Goal: Transaction & Acquisition: Purchase product/service

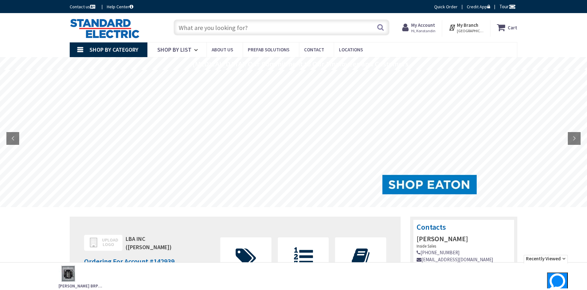
click at [211, 26] on input "text" at bounding box center [282, 27] width 216 height 16
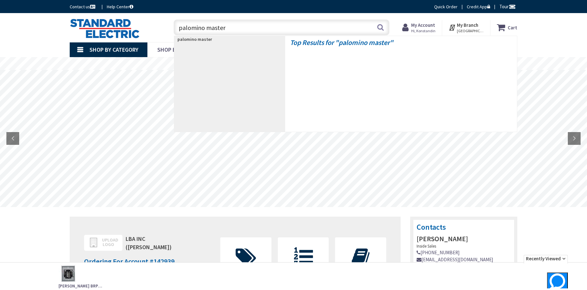
type input "palomino master"
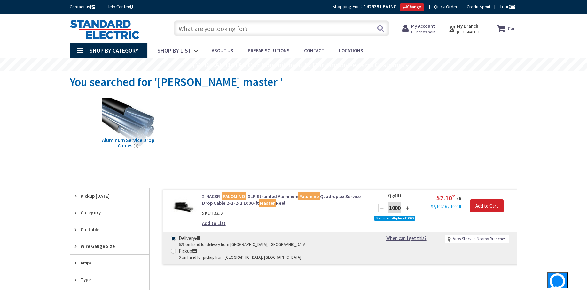
click at [227, 25] on input "text" at bounding box center [282, 28] width 216 height 16
click at [252, 22] on input "text" at bounding box center [282, 28] width 216 height 16
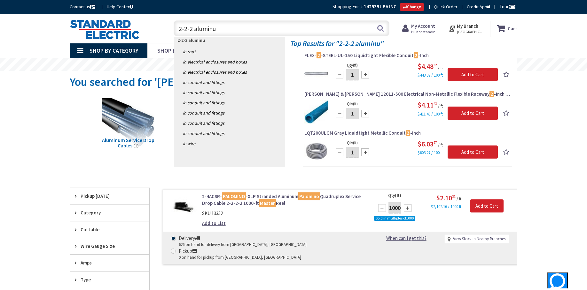
type input "2-2-2 aluminum"
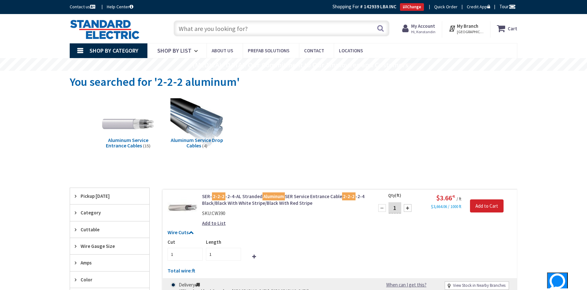
click at [233, 28] on input "text" at bounding box center [282, 28] width 216 height 16
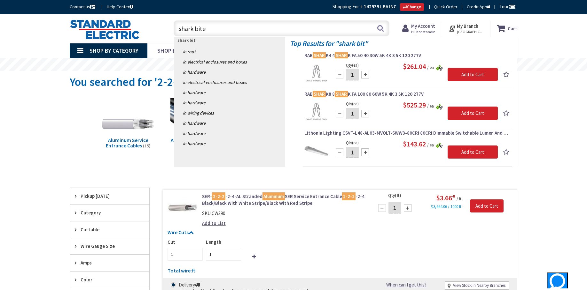
type input "shark bites"
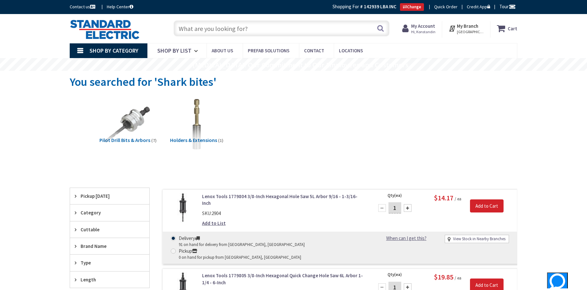
click at [252, 26] on input "text" at bounding box center [282, 28] width 216 height 16
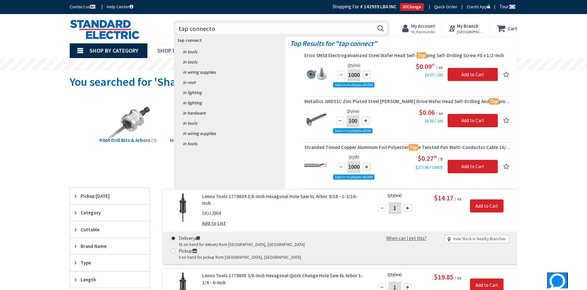
type input "tap connector"
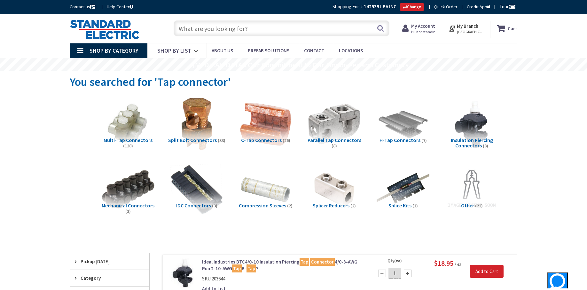
click at [235, 24] on input "text" at bounding box center [282, 28] width 216 height 16
click at [258, 35] on input "text" at bounding box center [282, 28] width 216 height 16
click at [254, 31] on input "text" at bounding box center [282, 28] width 216 height 16
click at [242, 30] on input "text" at bounding box center [282, 28] width 216 height 16
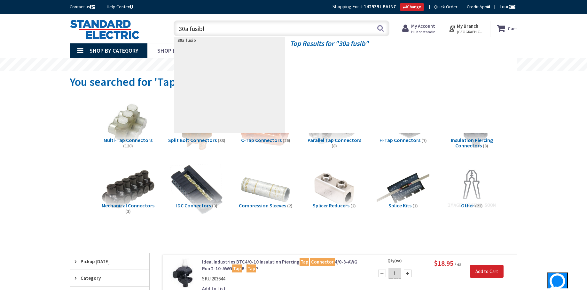
type input "30a fusible"
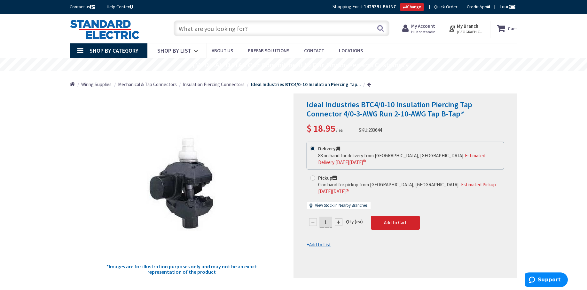
click at [256, 26] on input "text" at bounding box center [282, 28] width 216 height 16
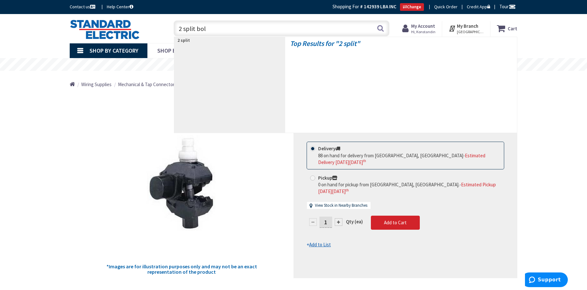
type input "2 split bolt"
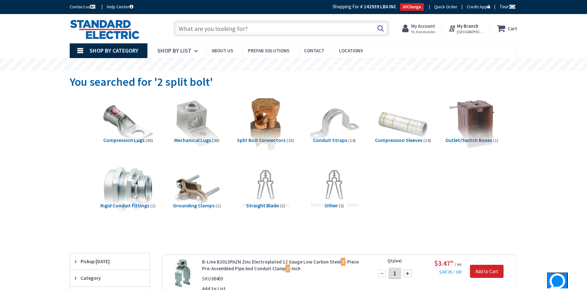
click at [271, 31] on input "text" at bounding box center [282, 28] width 216 height 16
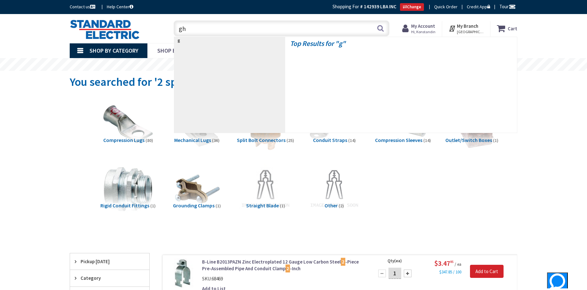
type input "ghb"
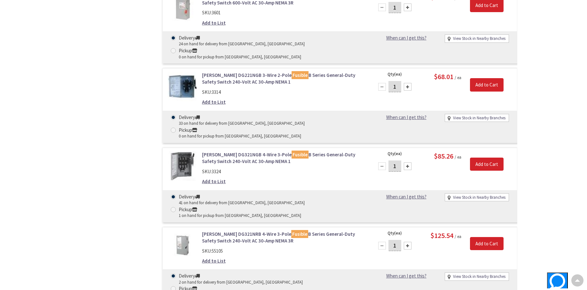
scroll to position [1013, 0]
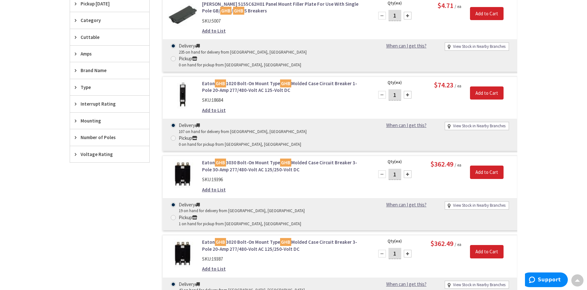
scroll to position [193, 0]
click at [267, 239] on link "Eaton GHB 3020 Bolt-On Mount Type GHB Molded Case Circuit Breaker 3-Pole 20-Amp…" at bounding box center [283, 246] width 163 height 14
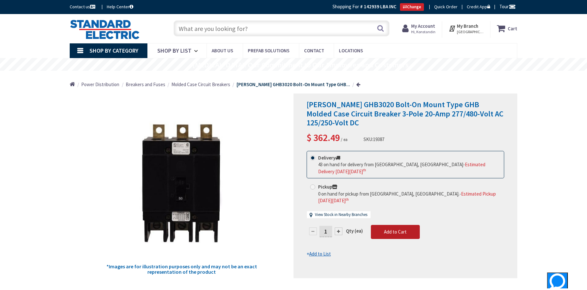
click at [397, 229] on span "Add to Cart" at bounding box center [395, 232] width 23 height 6
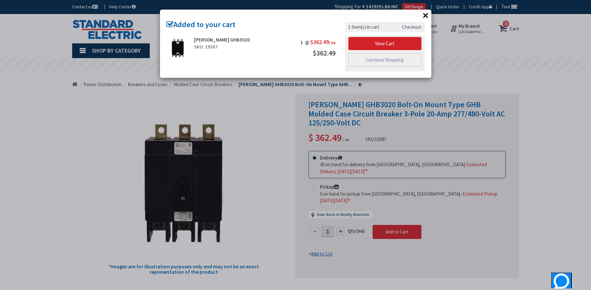
click at [427, 15] on button "×" at bounding box center [426, 16] width 10 height 10
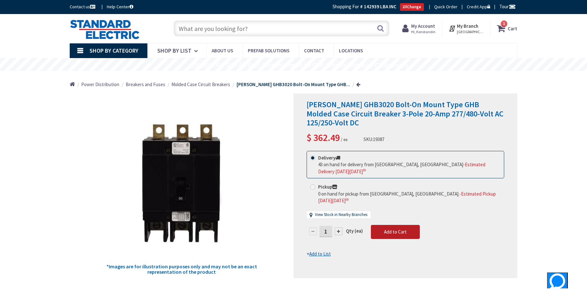
click at [412, 228] on button "Add to Cart" at bounding box center [395, 232] width 49 height 14
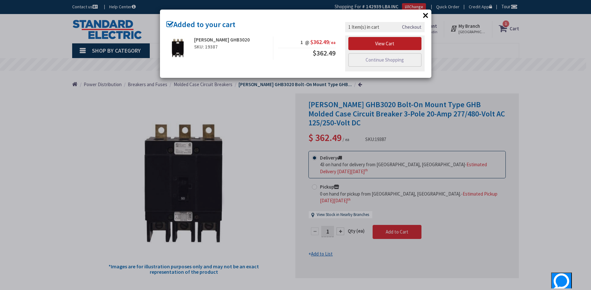
click at [398, 41] on link "View Cart" at bounding box center [385, 43] width 73 height 13
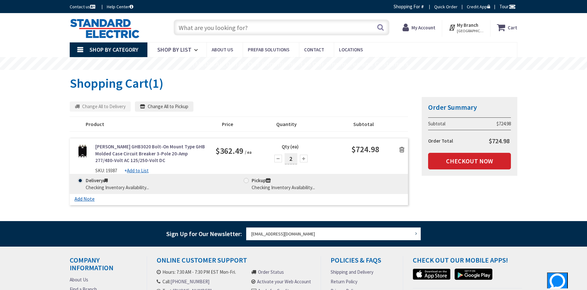
click at [277, 160] on div at bounding box center [278, 159] width 8 height 8
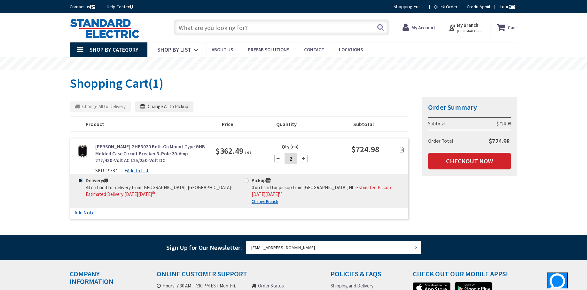
click at [279, 157] on div at bounding box center [278, 159] width 8 height 8
type input "1"
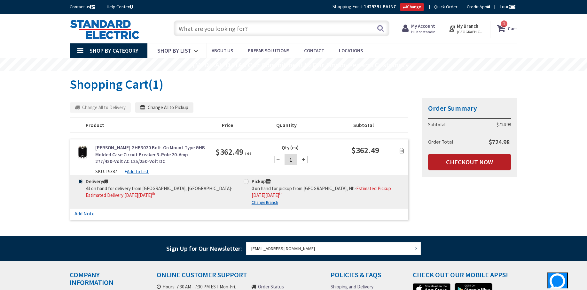
click at [482, 160] on link "Checkout Now" at bounding box center [469, 162] width 83 height 17
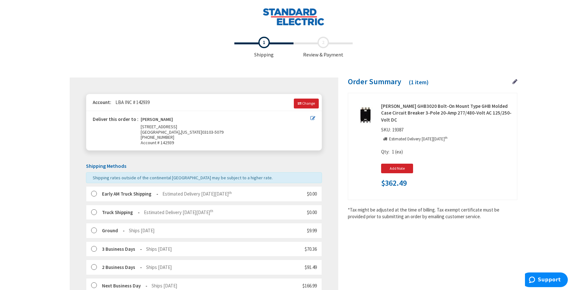
click at [90, 195] on div "Early AM Truck Shipping Estimated Delivery [DATE][DATE] $0.00" at bounding box center [204, 194] width 236 height 15
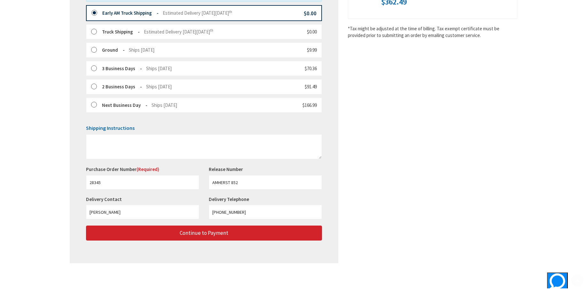
scroll to position [182, 0]
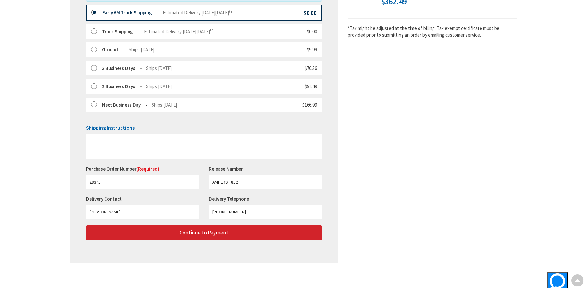
click at [183, 142] on textarea at bounding box center [204, 146] width 236 height 25
type textarea "leave in vestibule thanks"
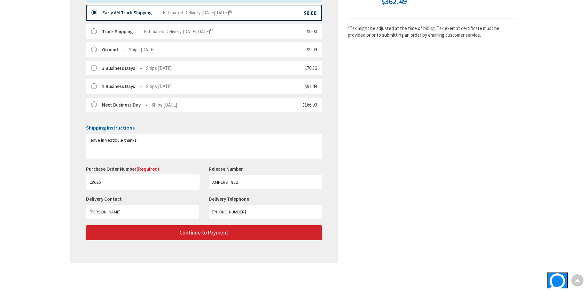
type input "28626"
drag, startPoint x: 239, startPoint y: 186, endPoint x: 194, endPoint y: 182, distance: 45.5
click at [194, 182] on div "Purchase Order Number (Required) 28626 This is a required field. Release Number…" at bounding box center [203, 181] width 245 height 30
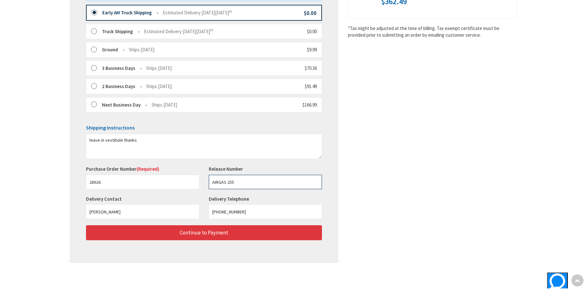
type input "AIRGAS 255"
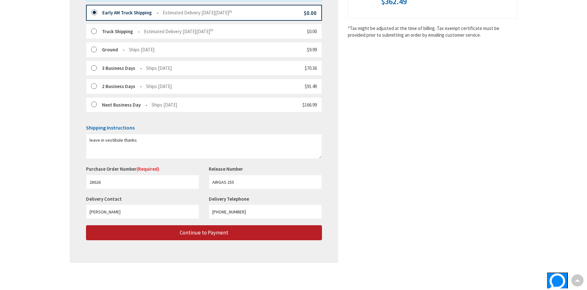
click at [223, 232] on span "Continue to Payment" at bounding box center [204, 232] width 49 height 7
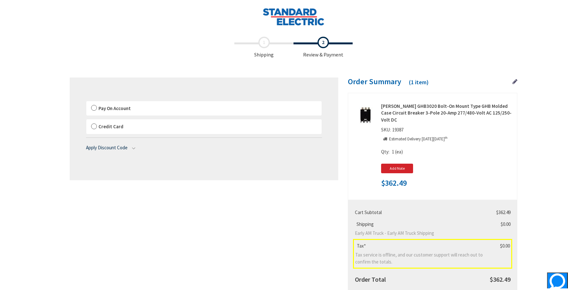
click at [107, 109] on span "Pay On Account" at bounding box center [114, 108] width 32 height 6
click at [86, 103] on input "Pay On Account" at bounding box center [86, 103] width 0 height 0
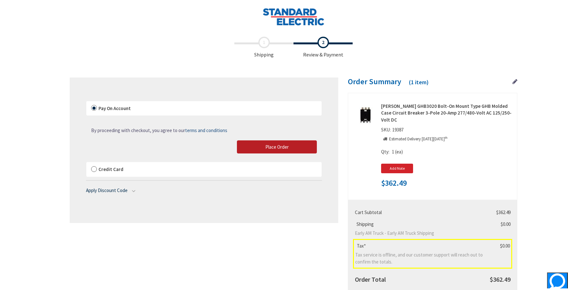
drag, startPoint x: 279, startPoint y: 146, endPoint x: 356, endPoint y: 151, distance: 77.8
click at [279, 146] on span "Place Order" at bounding box center [276, 147] width 23 height 6
